Goal: Use online tool/utility: Utilize a website feature to perform a specific function

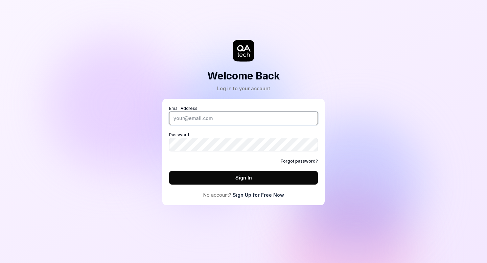
click at [203, 119] on input "Email Address" at bounding box center [243, 119] width 149 height 14
type input "[PERSON_NAME][EMAIL_ADDRESS][DOMAIN_NAME]"
click at [169, 171] on button "Sign In" at bounding box center [243, 178] width 149 height 14
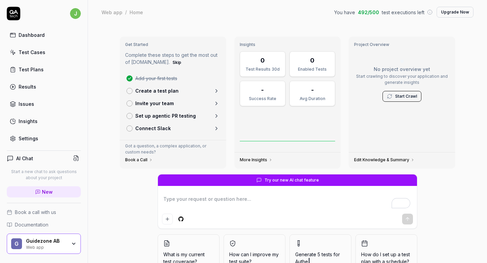
click at [58, 50] on link "Test Cases" at bounding box center [44, 52] width 74 height 13
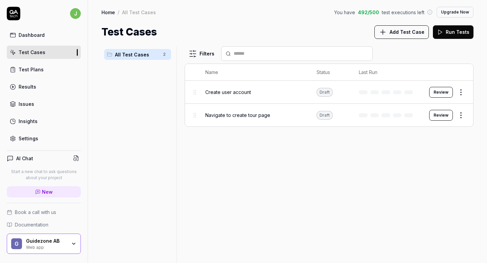
click at [411, 33] on span "Add Test Case" at bounding box center [407, 31] width 35 height 7
click at [41, 86] on link "Results" at bounding box center [44, 86] width 74 height 13
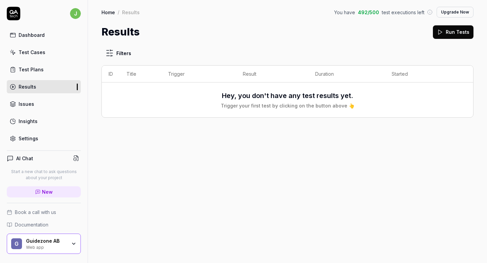
click at [16, 14] on icon at bounding box center [14, 14] width 14 height 14
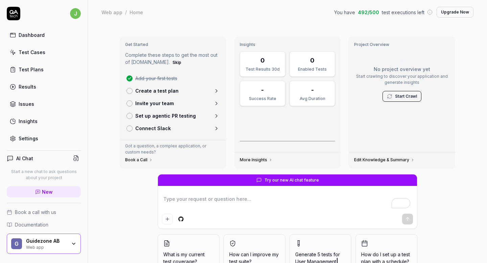
click at [409, 96] on link "Start Crawl" at bounding box center [406, 96] width 22 height 6
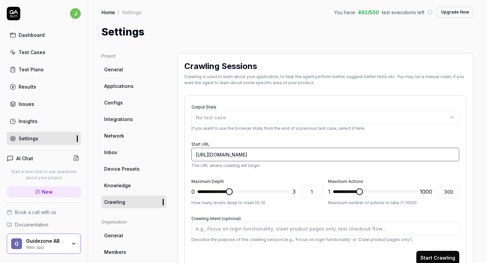
click at [228, 158] on input "[URL][DOMAIN_NAME]" at bounding box center [326, 155] width 268 height 14
type textarea "*"
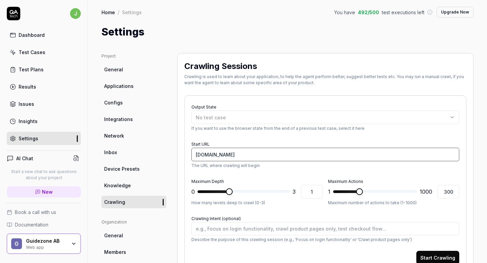
type input "[DOMAIN_NAME]"
click at [416, 251] on button "Start Crawling" at bounding box center [437, 258] width 43 height 14
type textarea "*"
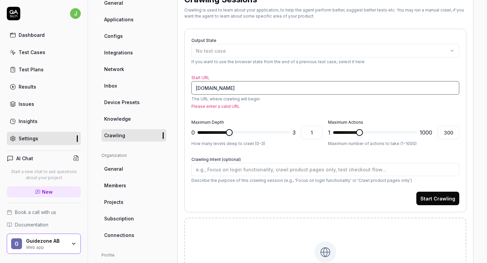
scroll to position [67, 0]
type input "[DOMAIN_NAME]"
type textarea "*"
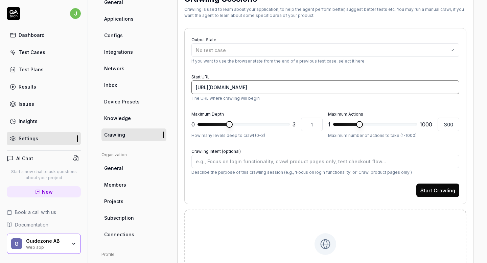
type input "[URL][DOMAIN_NAME]"
click at [416, 184] on button "Start Crawling" at bounding box center [437, 191] width 43 height 14
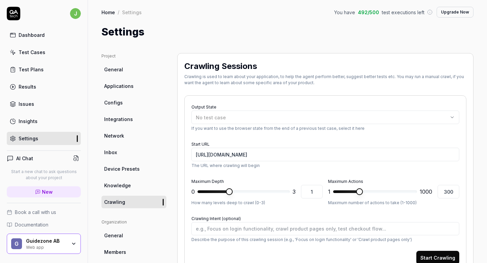
scroll to position [142, 0]
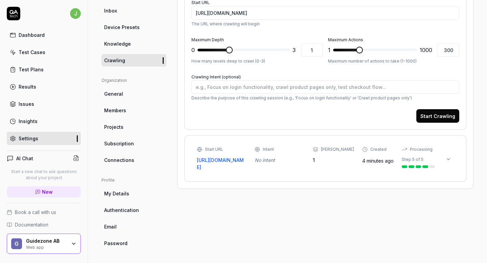
type textarea "*"
